Goal: Information Seeking & Learning: Learn about a topic

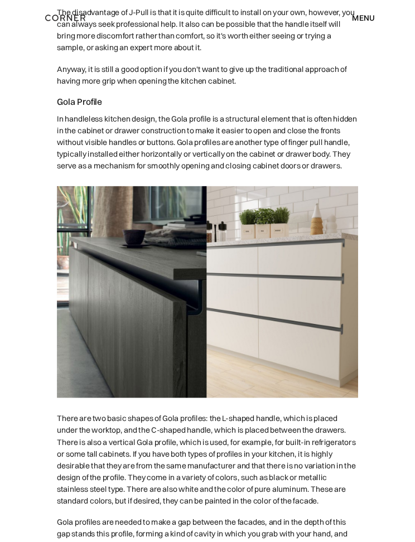
scroll to position [3881, 0]
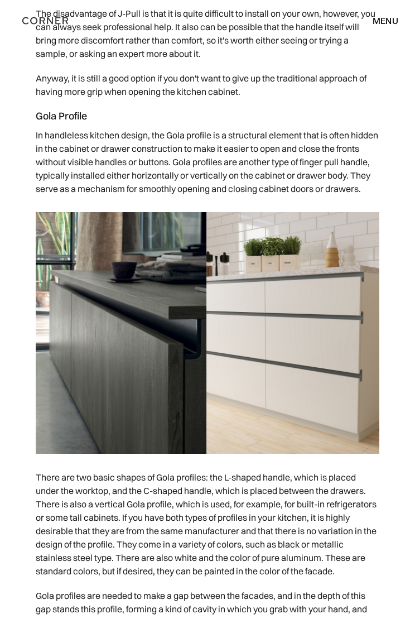
click at [357, 389] on img at bounding box center [208, 333] width 344 height 242
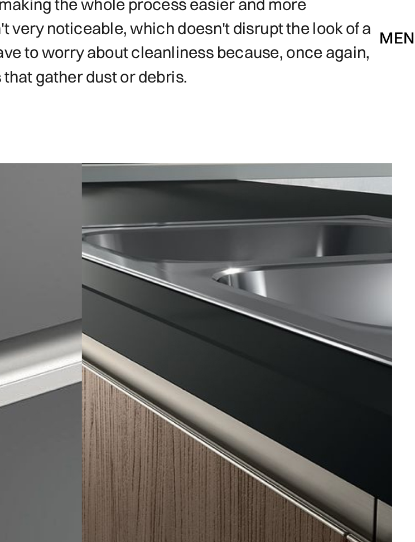
scroll to position [3527, 0]
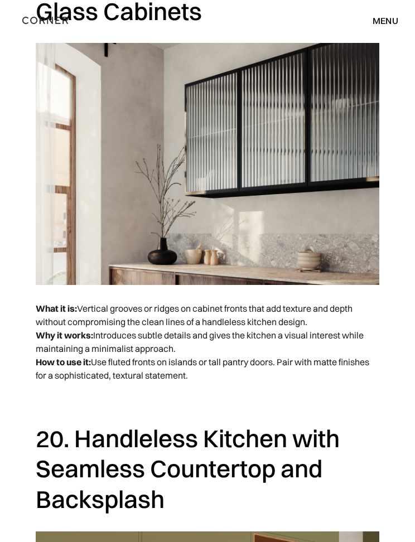
scroll to position [9191, 0]
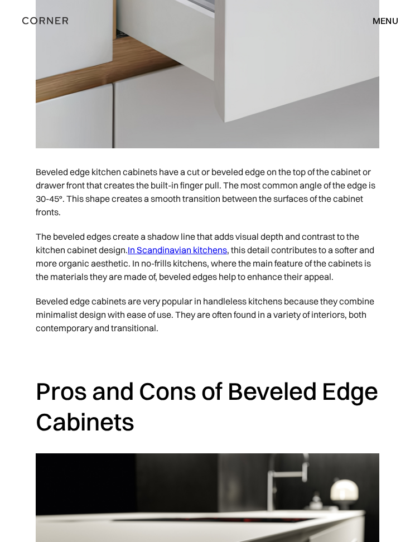
scroll to position [2311, 0]
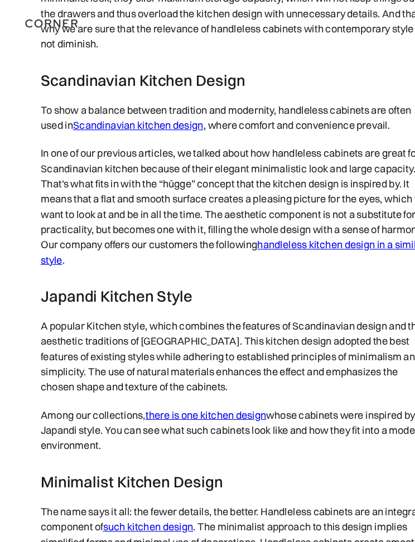
scroll to position [5349, 0]
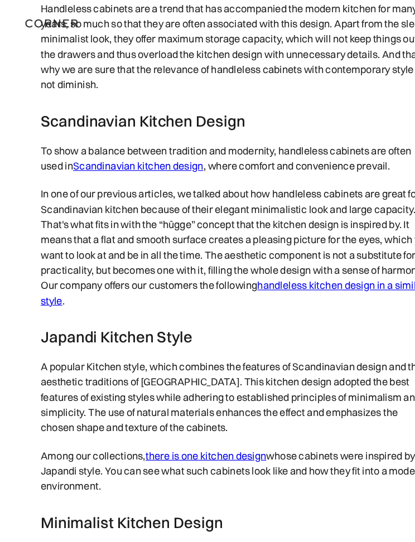
click at [161, 151] on link "Scandinavian kitchen design" at bounding box center [121, 145] width 114 height 11
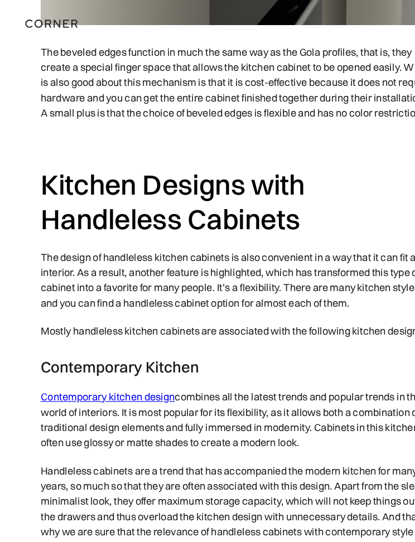
scroll to position [4895, 0]
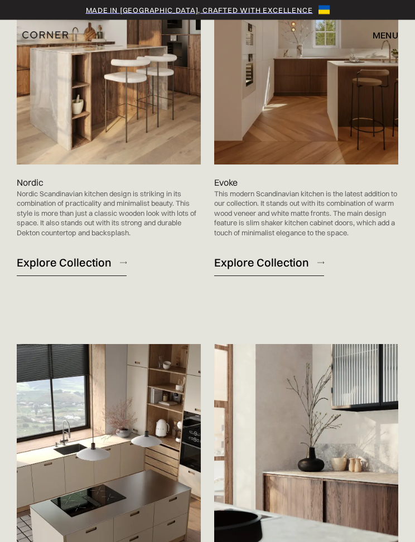
scroll to position [720, 0]
